Goal: Transaction & Acquisition: Book appointment/travel/reservation

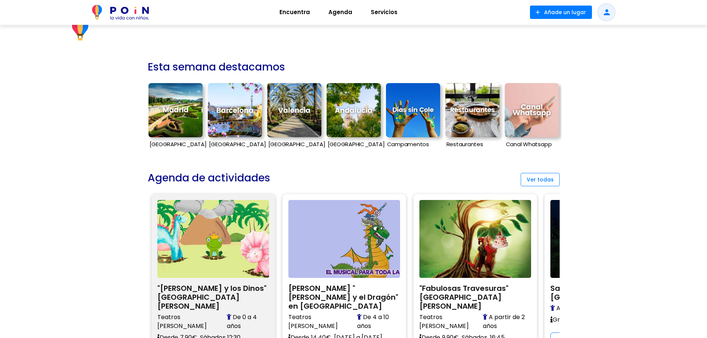
scroll to position [186, 0]
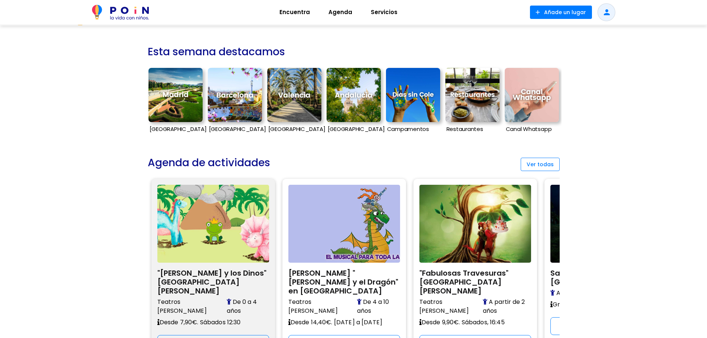
click at [199, 223] on img at bounding box center [213, 224] width 112 height 78
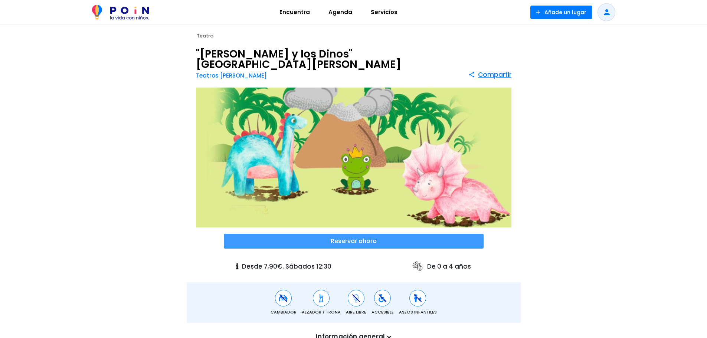
click at [344, 234] on span at bounding box center [354, 241] width 260 height 15
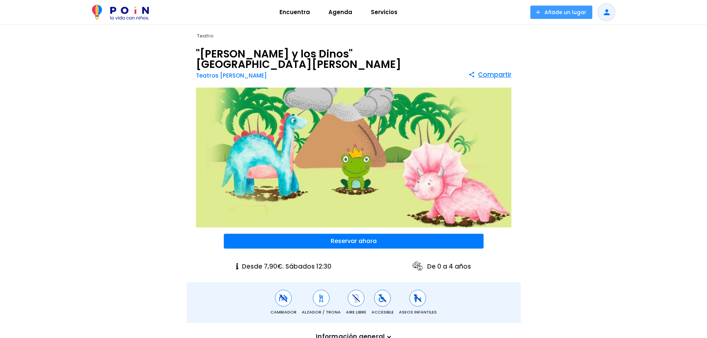
click at [556, 14] on span at bounding box center [561, 12] width 62 height 13
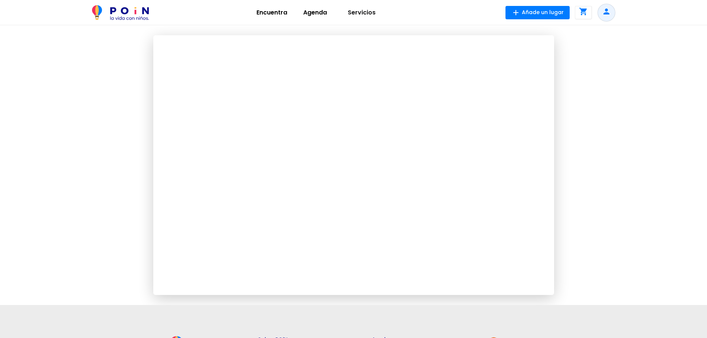
click at [272, 13] on p "Encuentra" at bounding box center [272, 12] width 46 height 9
click at [124, 110] on div at bounding box center [353, 165] width 707 height 280
click at [584, 197] on div at bounding box center [353, 165] width 707 height 280
click at [268, 12] on p "Encuentra" at bounding box center [272, 12] width 46 height 9
click at [279, 12] on p "Encuentra" at bounding box center [272, 12] width 46 height 9
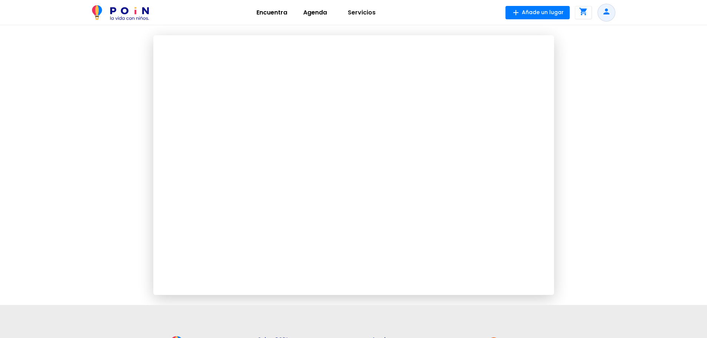
click at [288, 14] on p "Encuentra" at bounding box center [272, 12] width 46 height 9
click at [323, 11] on p "Agenda" at bounding box center [315, 12] width 41 height 9
click at [366, 13] on p "Servicios" at bounding box center [361, 12] width 52 height 9
click at [314, 13] on p "Agenda" at bounding box center [315, 12] width 41 height 9
click at [269, 13] on p "Encuentra" at bounding box center [272, 12] width 46 height 9
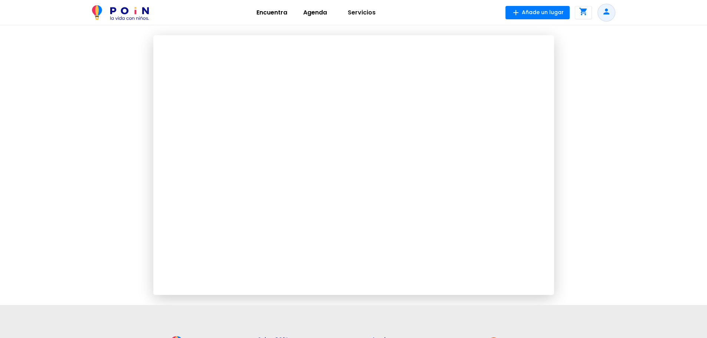
click at [97, 97] on div at bounding box center [353, 165] width 707 height 280
click at [258, 15] on p "Encuentra" at bounding box center [272, 12] width 46 height 9
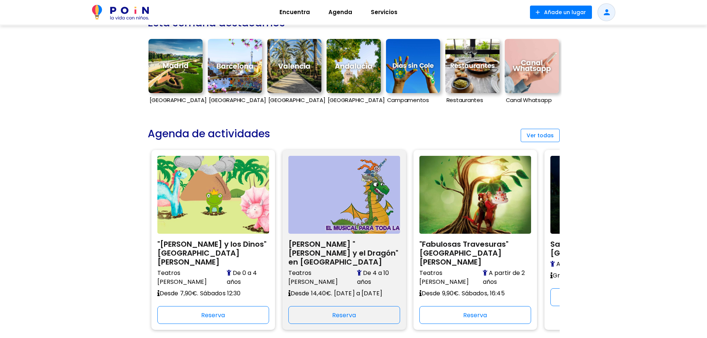
scroll to position [223, 0]
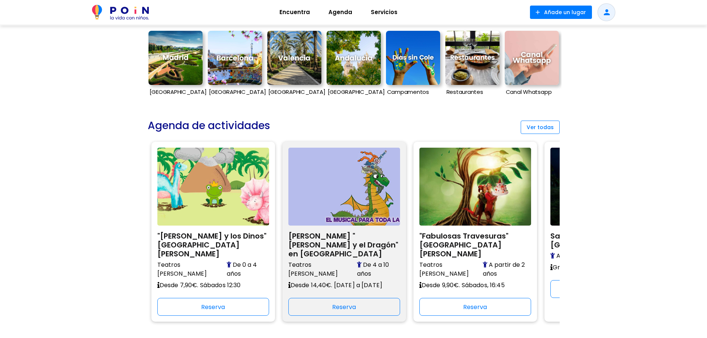
click at [338, 200] on img at bounding box center [344, 187] width 112 height 78
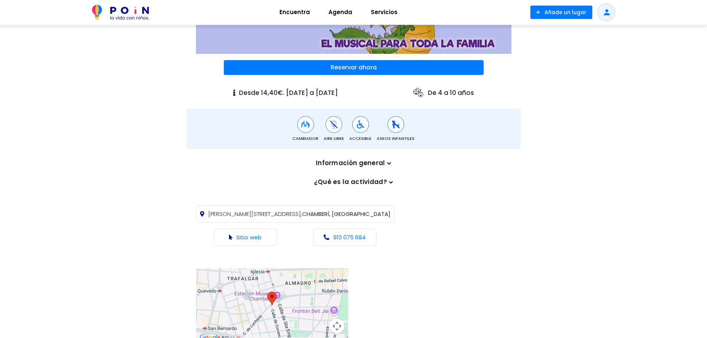
scroll to position [186, 0]
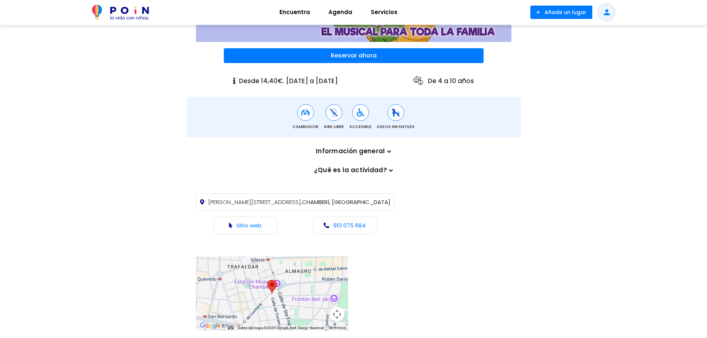
click at [388, 148] on icon at bounding box center [389, 151] width 4 height 6
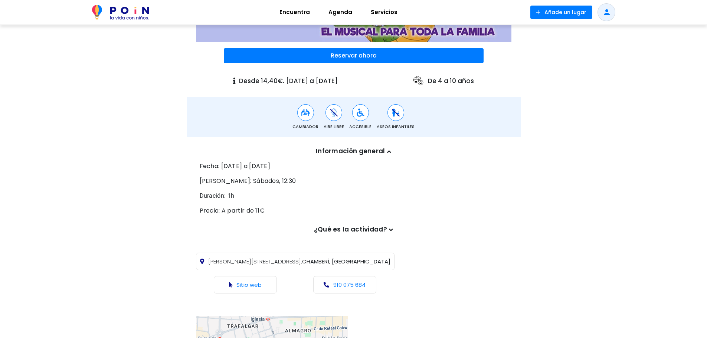
click at [388, 148] on icon at bounding box center [389, 151] width 4 height 6
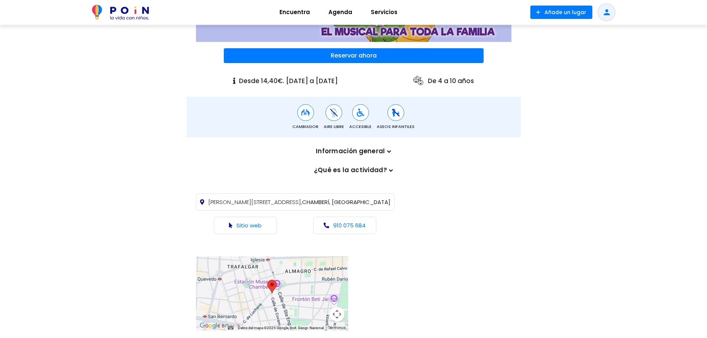
click at [389, 167] on icon at bounding box center [391, 170] width 4 height 6
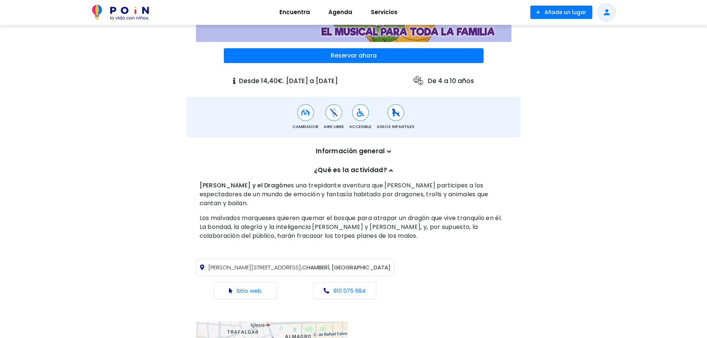
click at [389, 167] on icon at bounding box center [391, 170] width 4 height 6
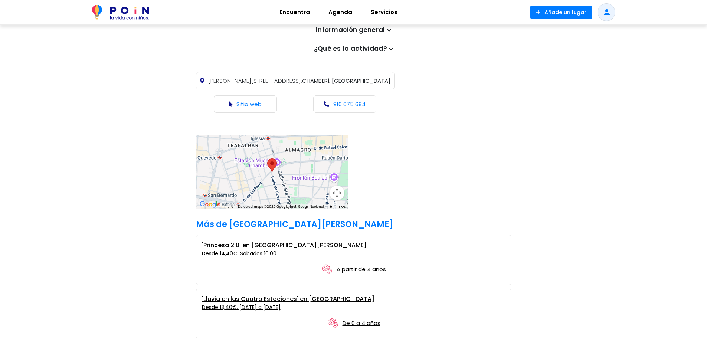
scroll to position [111, 0]
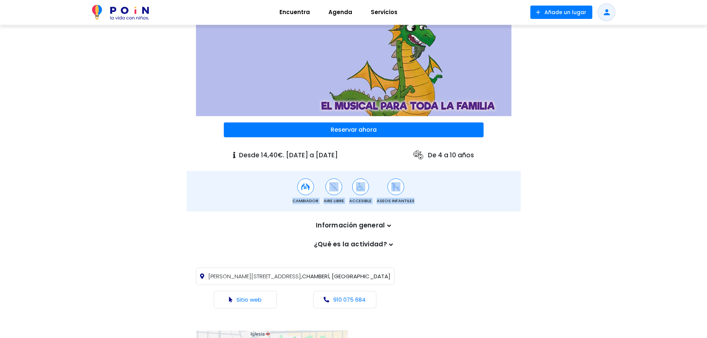
drag, startPoint x: 294, startPoint y: 191, endPoint x: 438, endPoint y: 183, distance: 143.9
click at [438, 183] on div "Cambiador Aire Libre Accesible Aseos infantiles" at bounding box center [353, 192] width 315 height 26
click at [297, 186] on div "Cambiador" at bounding box center [305, 192] width 26 height 26
drag, startPoint x: 295, startPoint y: 187, endPoint x: 316, endPoint y: 189, distance: 20.9
click at [316, 198] on span "Cambiador" at bounding box center [305, 201] width 26 height 6
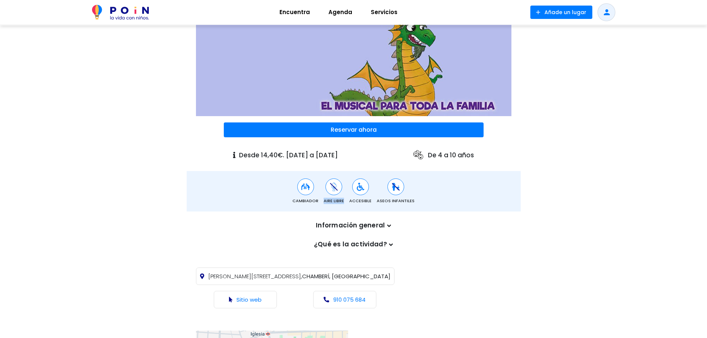
drag, startPoint x: 323, startPoint y: 188, endPoint x: 344, endPoint y: 189, distance: 20.8
click at [344, 189] on div "Cambiador Aire Libre Accesible Aseos infantiles" at bounding box center [353, 192] width 315 height 26
drag, startPoint x: 351, startPoint y: 189, endPoint x: 370, endPoint y: 187, distance: 19.0
click at [370, 198] on span "Accesible" at bounding box center [360, 201] width 22 height 6
drag, startPoint x: 374, startPoint y: 187, endPoint x: 416, endPoint y: 187, distance: 41.9
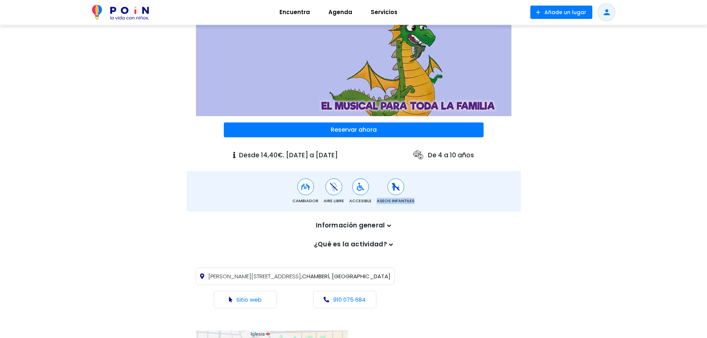
click at [416, 187] on div "Cambiador Aire Libre Accesible Aseos infantiles" at bounding box center [353, 192] width 315 height 26
drag, startPoint x: 433, startPoint y: 144, endPoint x: 476, endPoint y: 147, distance: 43.5
click at [474, 149] on p "De 4 a 10 años" at bounding box center [443, 155] width 62 height 12
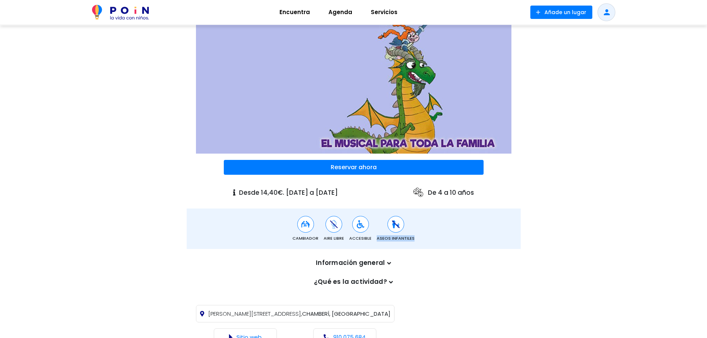
scroll to position [0, 0]
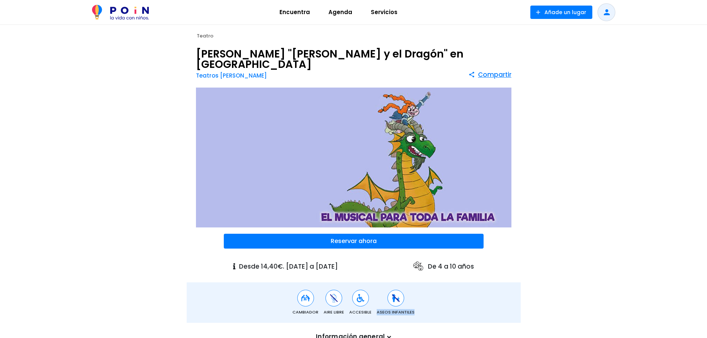
click at [134, 17] on img at bounding box center [120, 12] width 57 height 15
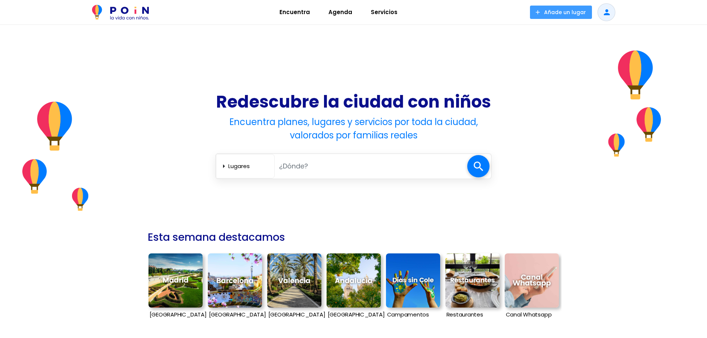
click at [568, 14] on span at bounding box center [561, 12] width 62 height 13
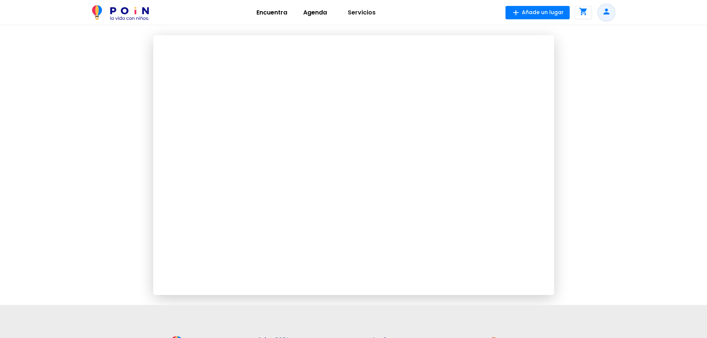
click at [278, 9] on p "Encuentra" at bounding box center [272, 12] width 46 height 9
click at [309, 14] on p "Agenda" at bounding box center [315, 12] width 41 height 9
click at [367, 12] on p "Servicios" at bounding box center [361, 12] width 52 height 9
drag, startPoint x: 310, startPoint y: 11, endPoint x: 290, endPoint y: 13, distance: 19.4
click at [308, 11] on p "Agenda" at bounding box center [315, 12] width 41 height 9
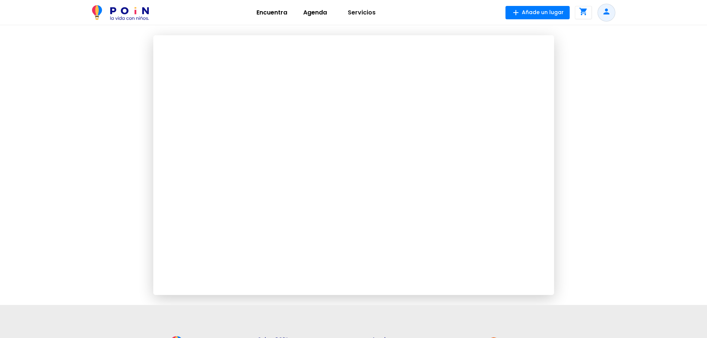
click at [268, 15] on p "Encuentra" at bounding box center [272, 12] width 46 height 9
click at [313, 15] on p "Agenda" at bounding box center [315, 12] width 41 height 9
click at [359, 10] on p "Servicios" at bounding box center [361, 12] width 52 height 9
drag, startPoint x: 315, startPoint y: 13, endPoint x: 310, endPoint y: 12, distance: 5.2
click at [315, 13] on p "Agenda" at bounding box center [315, 12] width 41 height 9
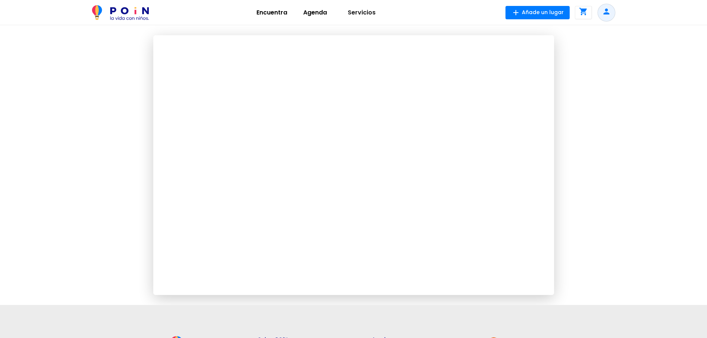
click at [271, 11] on p "Encuentra" at bounding box center [272, 12] width 46 height 9
click at [353, 11] on p "Servicios" at bounding box center [361, 12] width 52 height 9
drag, startPoint x: 316, startPoint y: 11, endPoint x: 291, endPoint y: 11, distance: 25.2
click at [315, 11] on p "Agenda" at bounding box center [315, 12] width 41 height 9
click at [257, 11] on p "Encuentra" at bounding box center [272, 12] width 46 height 9
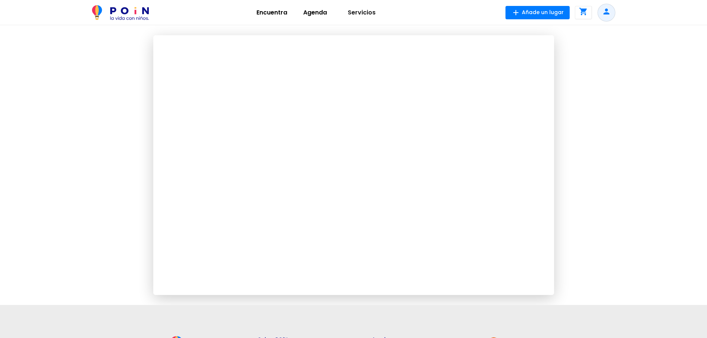
click at [582, 13] on icon "shopping_cart" at bounding box center [583, 11] width 9 height 9
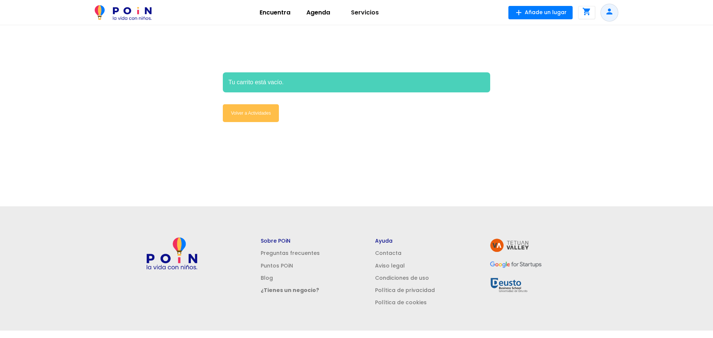
click at [272, 12] on p "Encuentra" at bounding box center [275, 12] width 46 height 9
click at [326, 13] on p "Agenda" at bounding box center [317, 12] width 41 height 9
click at [267, 14] on p "Encuentra" at bounding box center [275, 12] width 46 height 9
click at [390, 13] on p "Servicios" at bounding box center [364, 12] width 52 height 9
drag, startPoint x: 337, startPoint y: 12, endPoint x: 308, endPoint y: 12, distance: 28.9
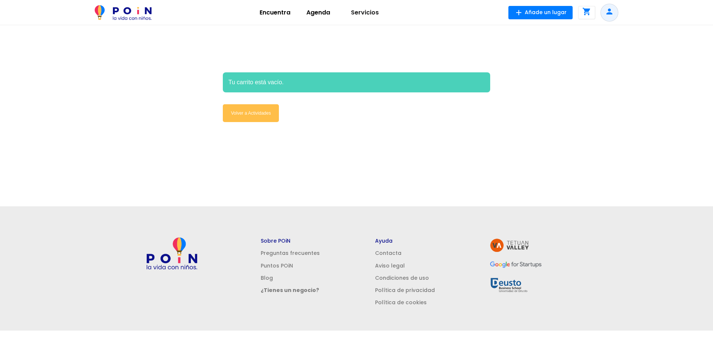
click at [334, 12] on p "Agenda" at bounding box center [317, 12] width 41 height 9
click at [294, 12] on p "Encuentra" at bounding box center [275, 12] width 46 height 9
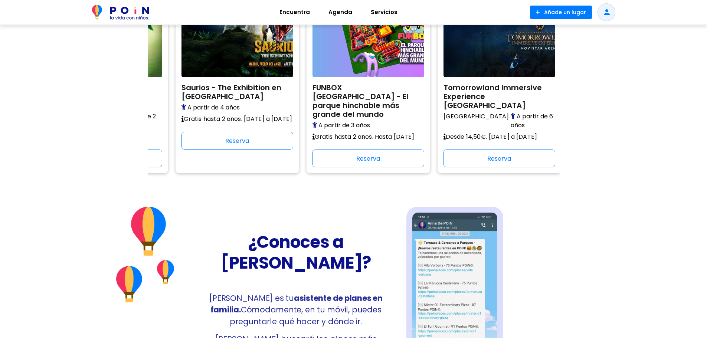
scroll to position [0, 374]
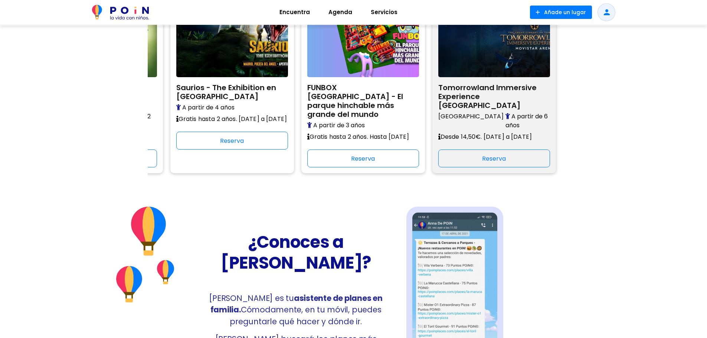
click at [465, 92] on h2 "Tomorrowland Immersive Experience [GEOGRAPHIC_DATA]" at bounding box center [494, 95] width 112 height 29
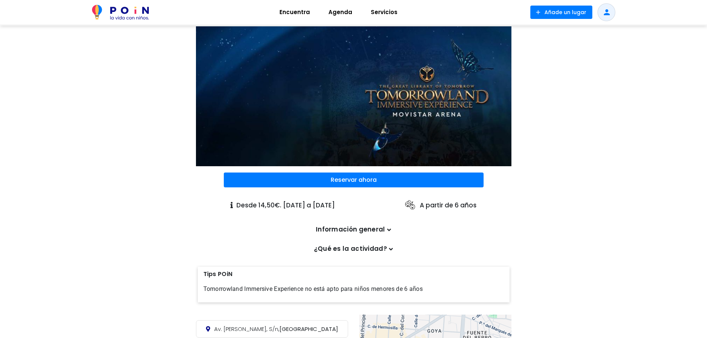
scroll to position [74, 0]
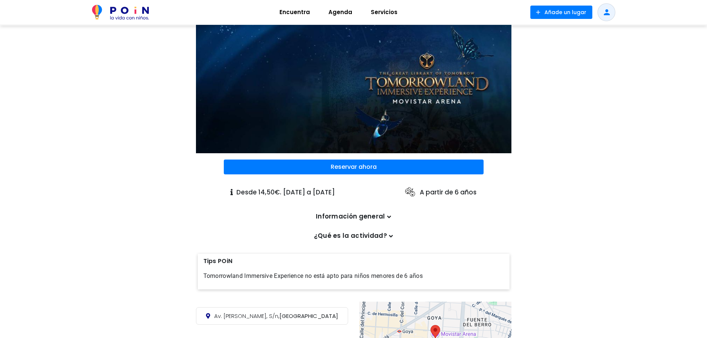
drag, startPoint x: 422, startPoint y: 178, endPoint x: 495, endPoint y: 183, distance: 73.2
click at [495, 183] on div "Desde 14,50€. [DATE] a [DATE] A partir de 6 años" at bounding box center [354, 192] width 334 height 21
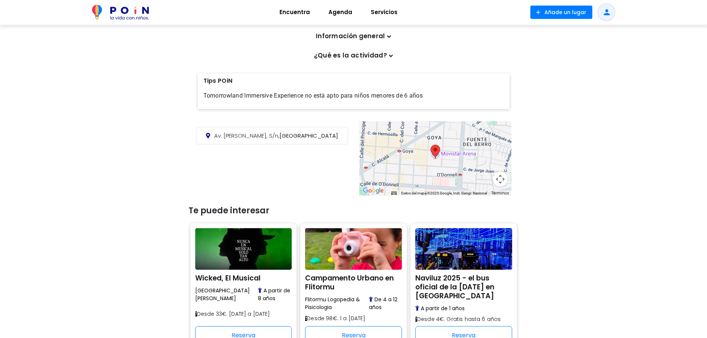
scroll to position [111, 0]
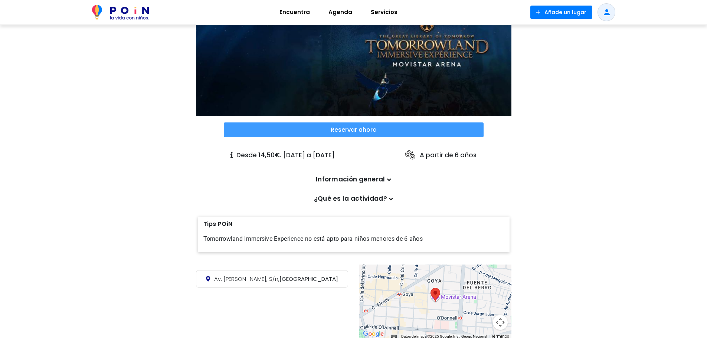
click at [352, 122] on span at bounding box center [354, 129] width 260 height 15
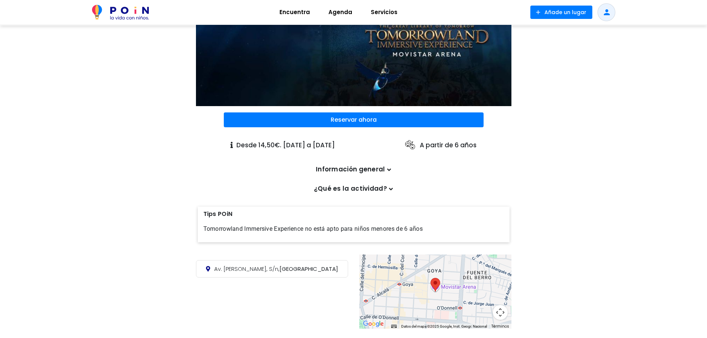
scroll to position [148, 0]
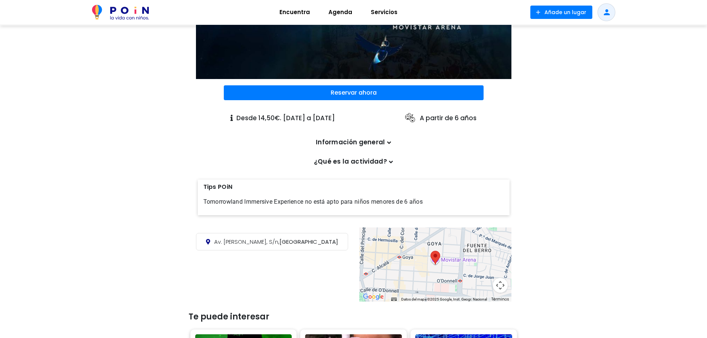
click at [275, 238] on span "Av. [PERSON_NAME], S/n," at bounding box center [246, 242] width 65 height 8
click at [449, 260] on div at bounding box center [435, 264] width 152 height 74
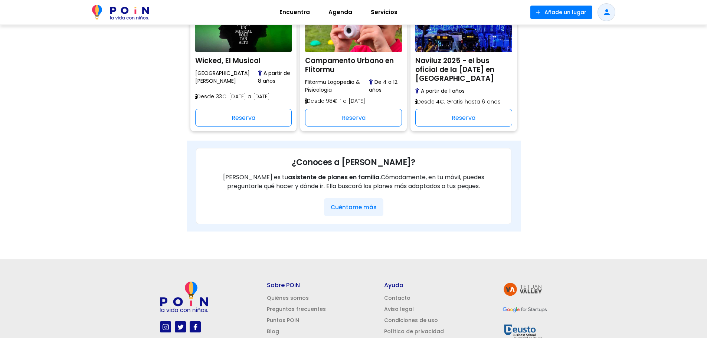
scroll to position [482, 0]
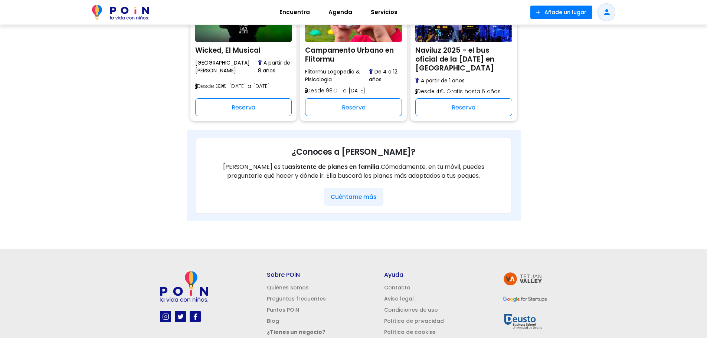
click at [347, 189] on button "Cuéntame más" at bounding box center [353, 197] width 59 height 18
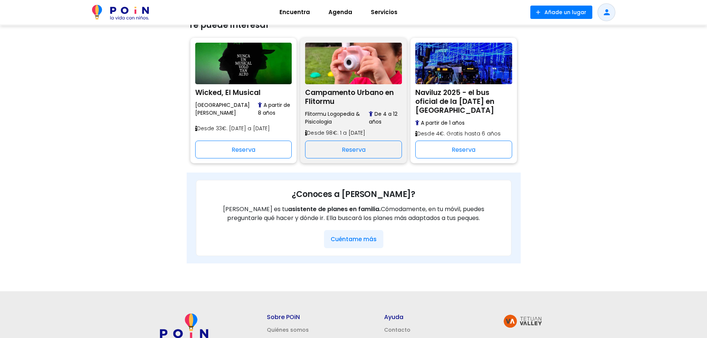
scroll to position [408, 0]
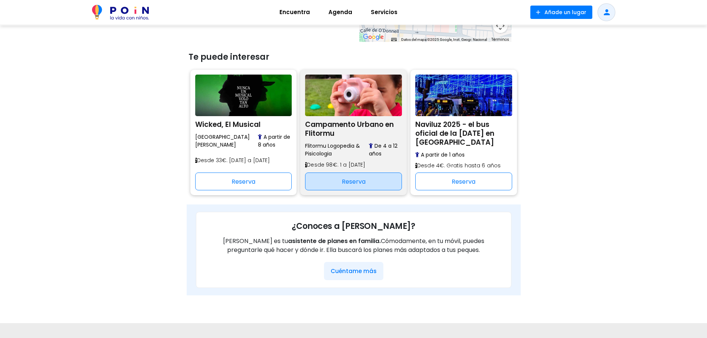
click at [338, 176] on div "Reserva" at bounding box center [353, 182] width 97 height 18
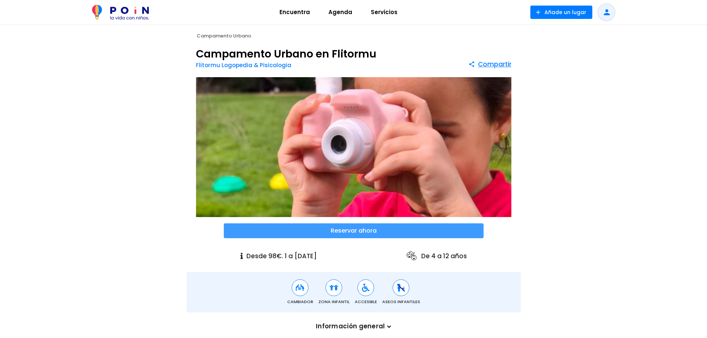
click at [349, 231] on span at bounding box center [354, 230] width 260 height 15
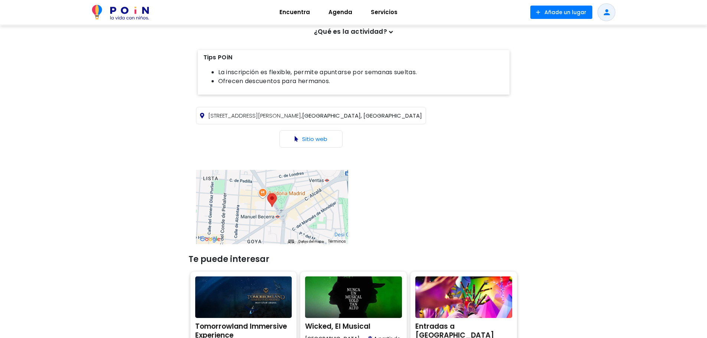
scroll to position [334, 0]
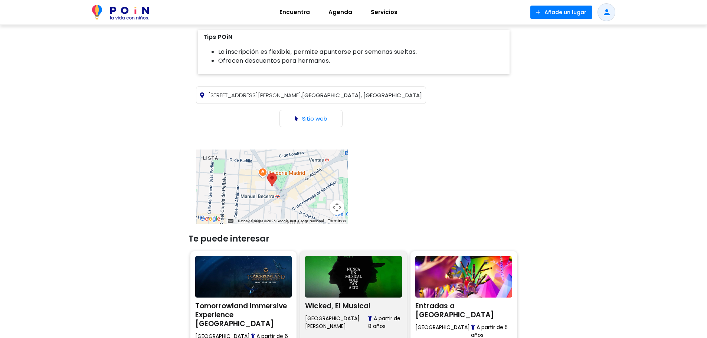
click at [335, 299] on h2 "Wicked, El Musical" at bounding box center [353, 304] width 97 height 11
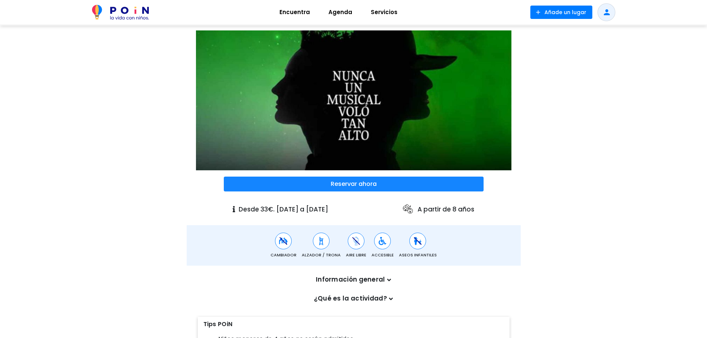
scroll to position [37, 0]
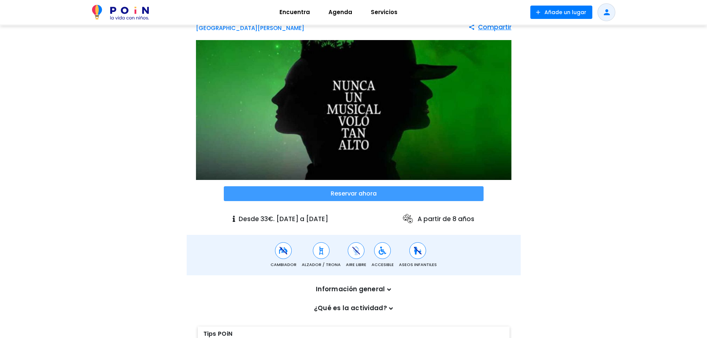
click at [335, 194] on span at bounding box center [354, 193] width 260 height 15
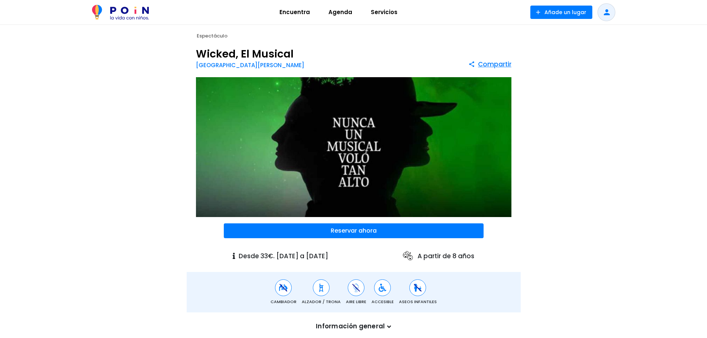
click at [287, 12] on span "Encuentra" at bounding box center [294, 12] width 37 height 12
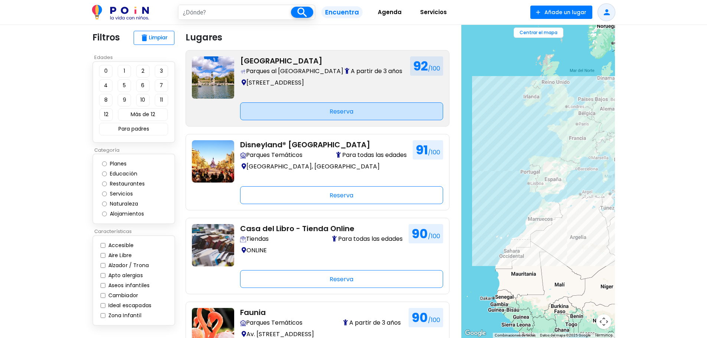
click at [320, 113] on div "Reserva" at bounding box center [341, 111] width 203 height 18
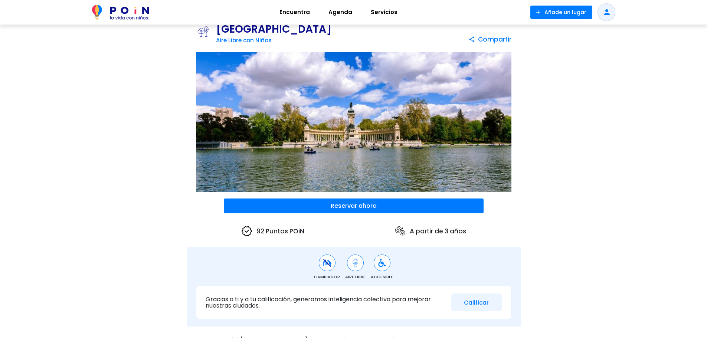
scroll to position [37, 0]
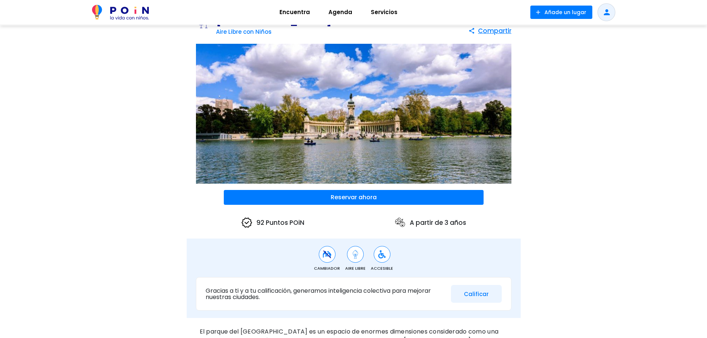
drag, startPoint x: 253, startPoint y: 221, endPoint x: 314, endPoint y: 221, distance: 60.1
click at [314, 221] on div "92 Puntos POiN A partir de 3 años" at bounding box center [354, 222] width 334 height 21
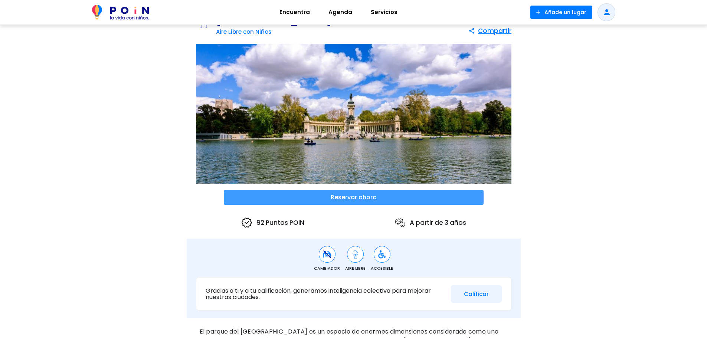
click at [370, 197] on span at bounding box center [354, 197] width 260 height 15
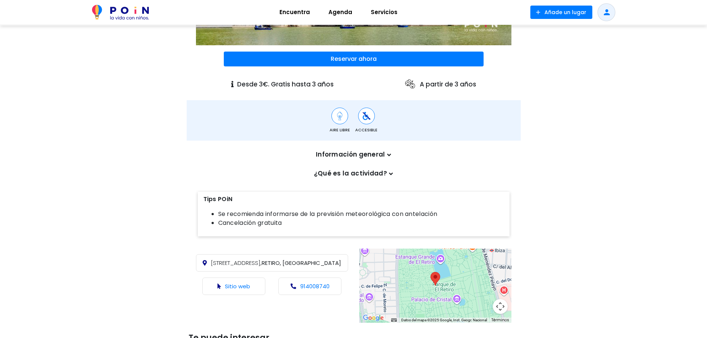
scroll to position [74, 0]
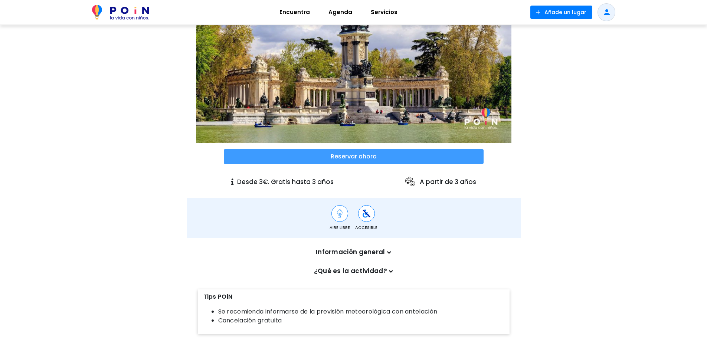
click at [360, 154] on span at bounding box center [354, 156] width 260 height 15
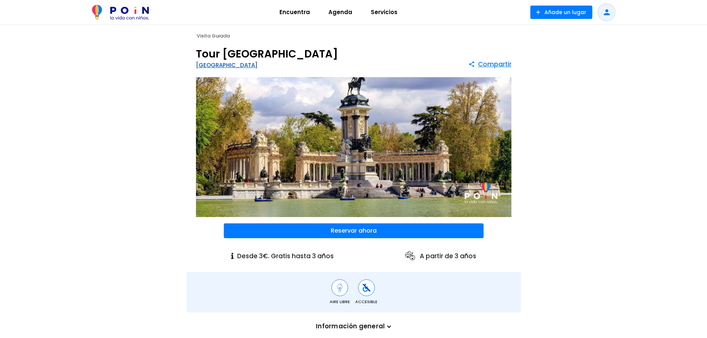
click at [241, 63] on link "[GEOGRAPHIC_DATA]" at bounding box center [227, 65] width 62 height 8
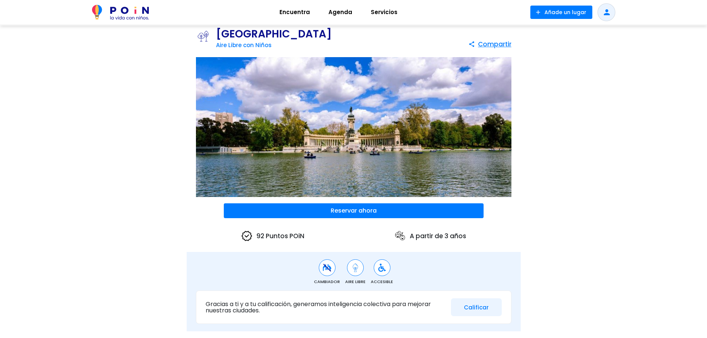
scroll to position [37, 0]
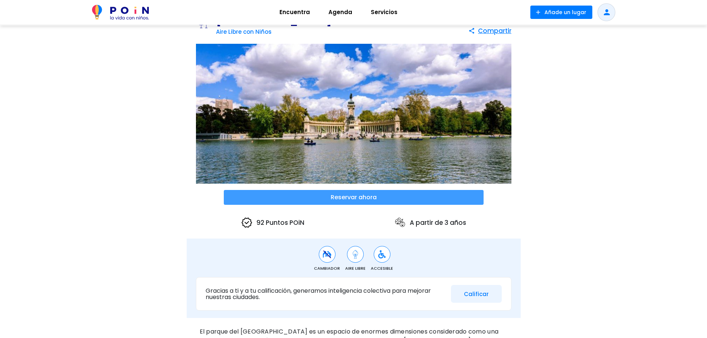
click at [348, 199] on span at bounding box center [354, 197] width 260 height 15
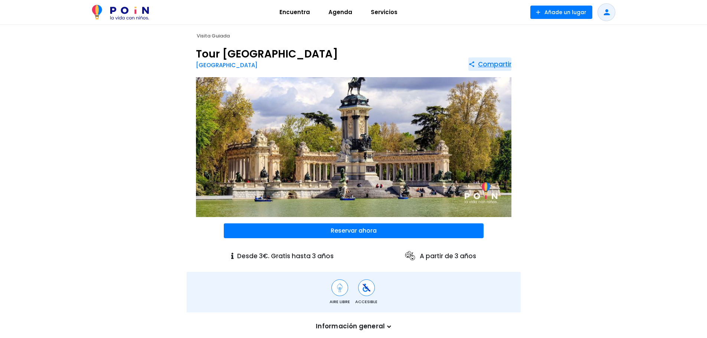
click at [483, 64] on span at bounding box center [489, 64] width 43 height 13
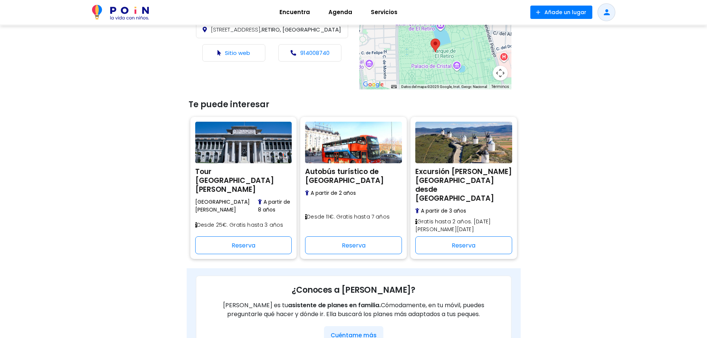
scroll to position [408, 0]
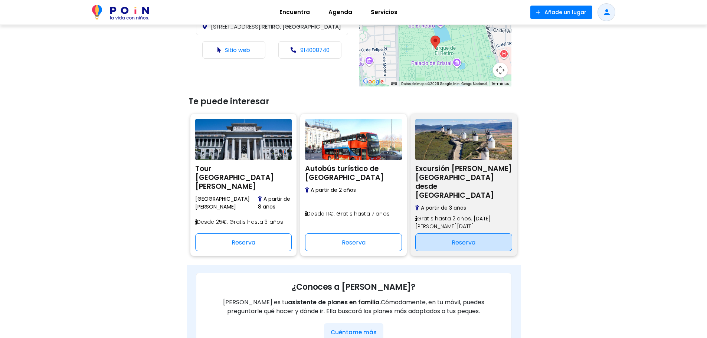
click at [445, 233] on div "Reserva" at bounding box center [463, 242] width 97 height 18
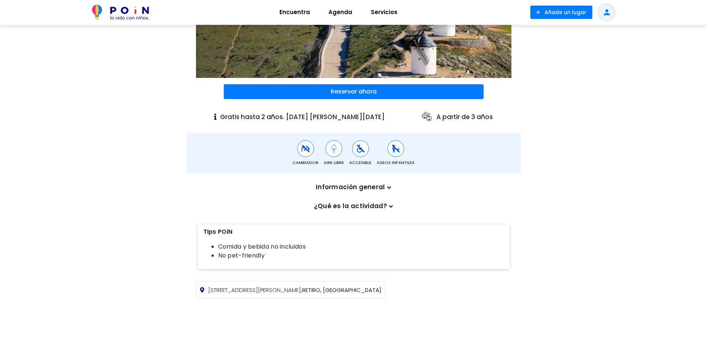
scroll to position [148, 0]
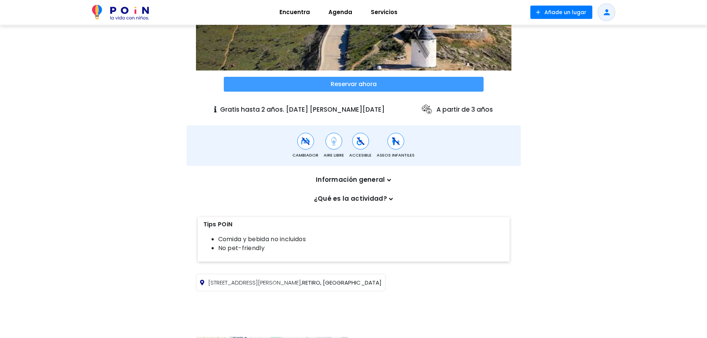
click at [352, 77] on span at bounding box center [354, 84] width 260 height 15
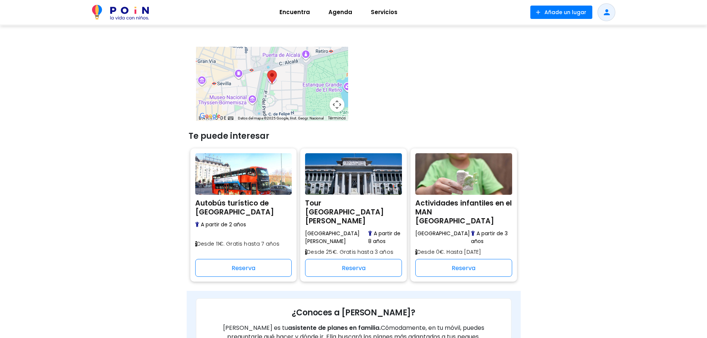
scroll to position [445, 0]
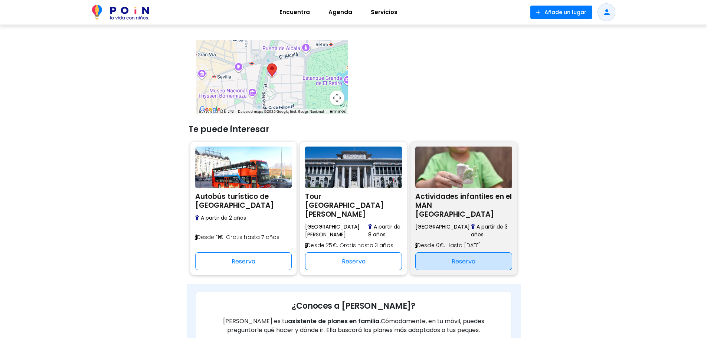
click at [458, 252] on div "Reserva" at bounding box center [463, 261] width 97 height 18
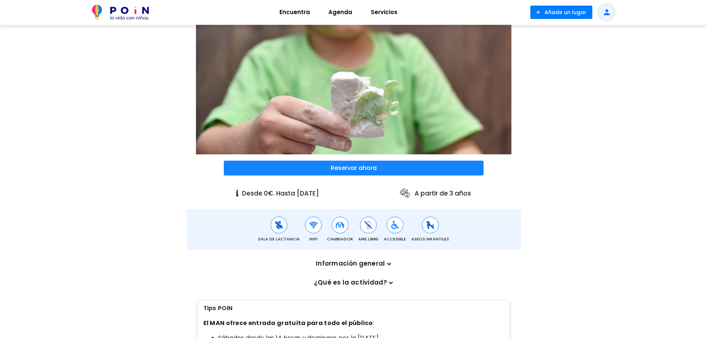
scroll to position [74, 0]
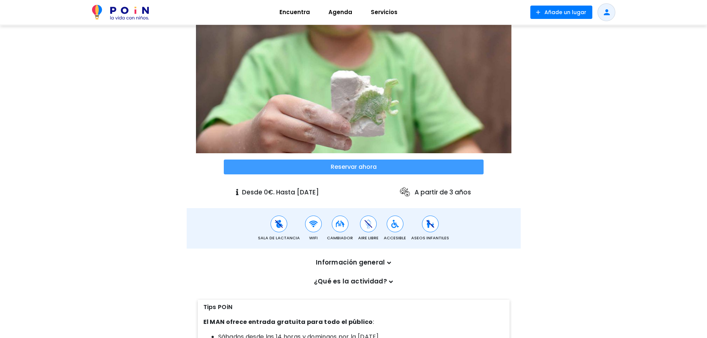
click at [342, 173] on span at bounding box center [354, 167] width 260 height 15
